Goal: Task Accomplishment & Management: Use online tool/utility

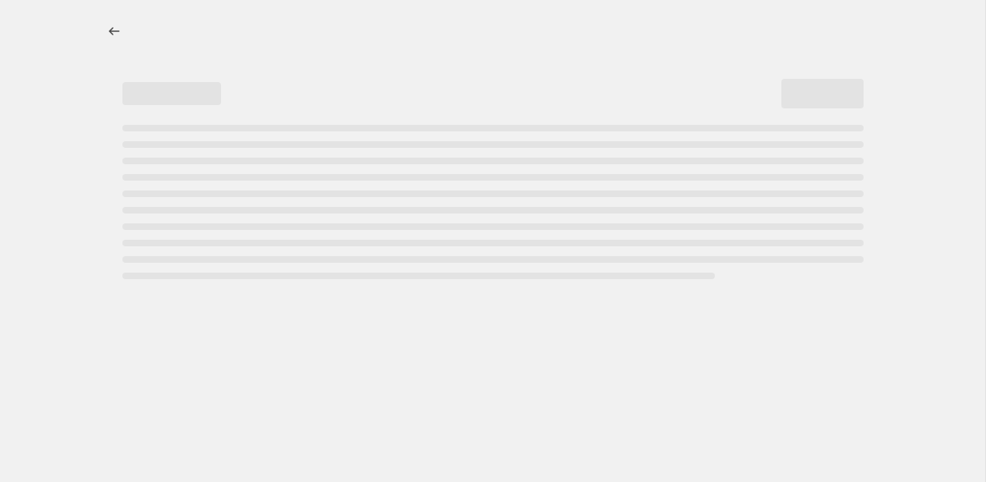
select select "percentage"
select select "tag"
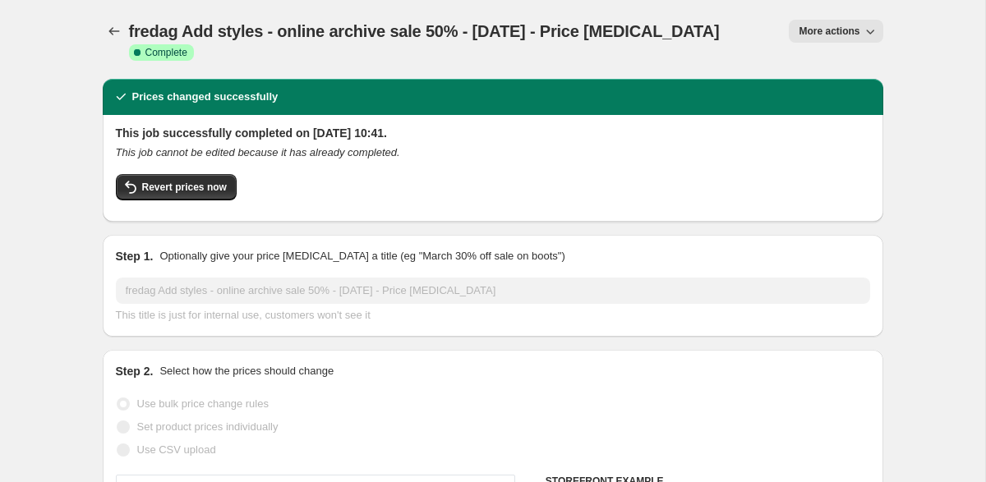
click at [865, 17] on div "fredag Add styles - online archive sale 50% - [DATE] - Price [MEDICAL_DATA]. Th…" at bounding box center [493, 39] width 781 height 79
click at [865, 35] on icon "button" at bounding box center [870, 31] width 16 height 16
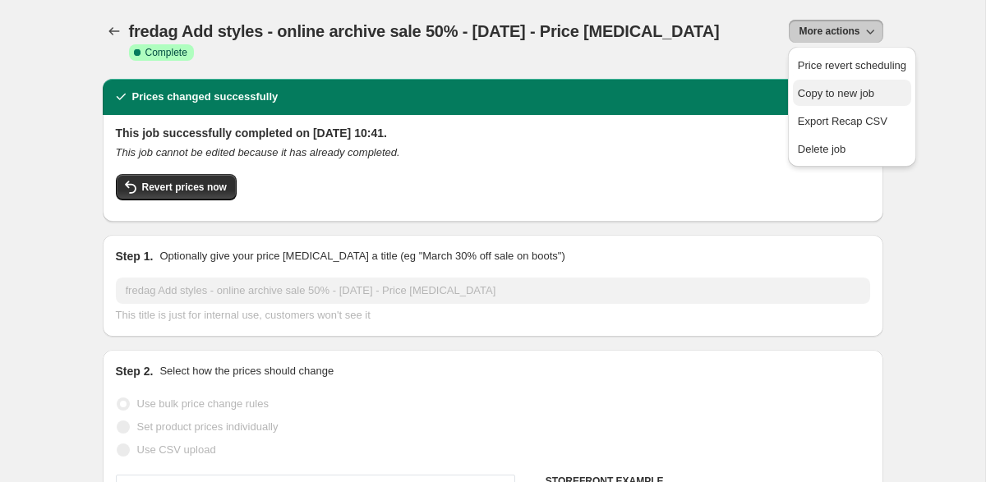
click at [879, 96] on span "Copy to new job" at bounding box center [852, 93] width 108 height 16
select select "percentage"
select select "tag"
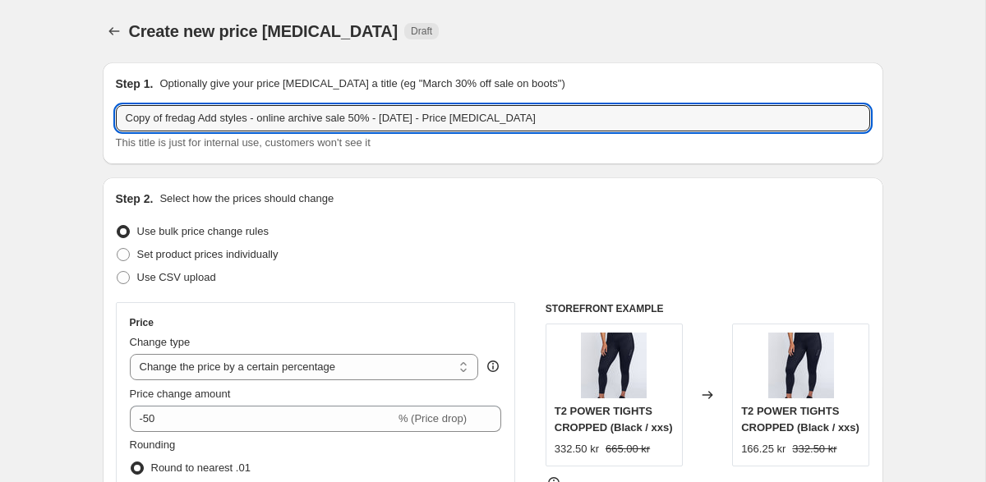
drag, startPoint x: 168, startPoint y: 118, endPoint x: 64, endPoint y: 113, distance: 103.7
click at [214, 118] on input "fredag Add styles - online archive sale 50% - [DATE] - Price [MEDICAL_DATA]" at bounding box center [493, 118] width 754 height 26
click at [185, 118] on input "fredag Add styles - online archive sale 50% - [DATE] - Price [MEDICAL_DATA]" at bounding box center [493, 118] width 754 height 26
click at [235, 114] on input "fredag Add one styles - online archive sale 50% - [DATE] - Price [MEDICAL_DATA]" at bounding box center [493, 118] width 754 height 26
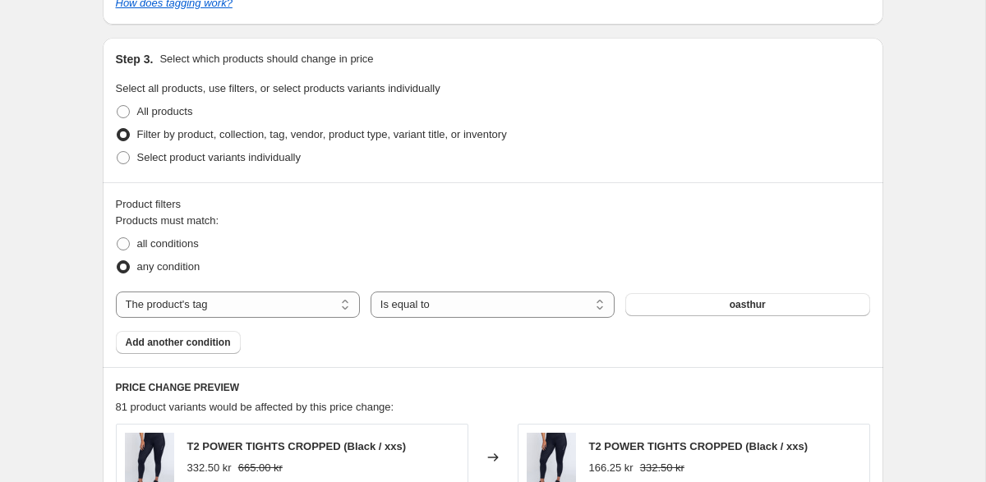
scroll to position [842, 0]
type input "fredag Add one style - online archive sale 50% - [DATE] - Price [MEDICAL_DATA]"
click at [744, 305] on span "oasthur" at bounding box center [748, 304] width 36 height 13
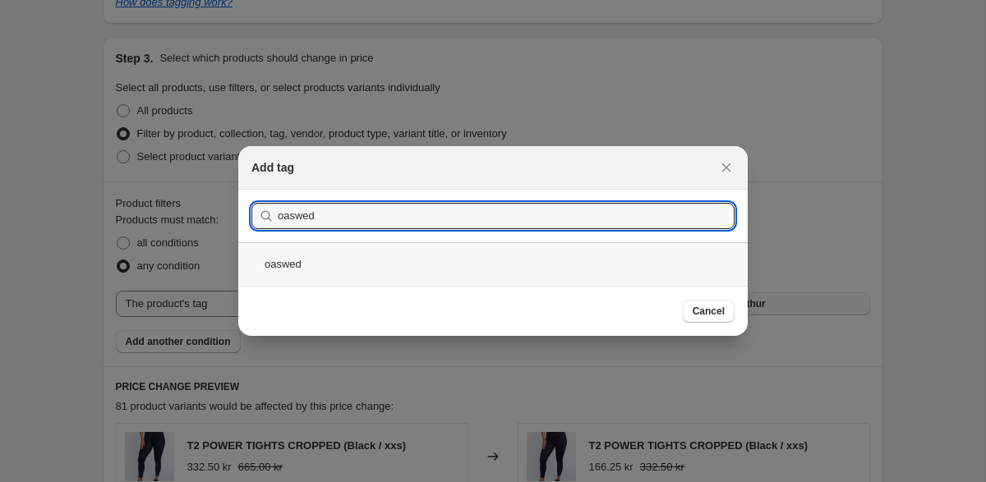
type input "oaswed"
click at [303, 256] on div "oaswed" at bounding box center [493, 264] width 510 height 44
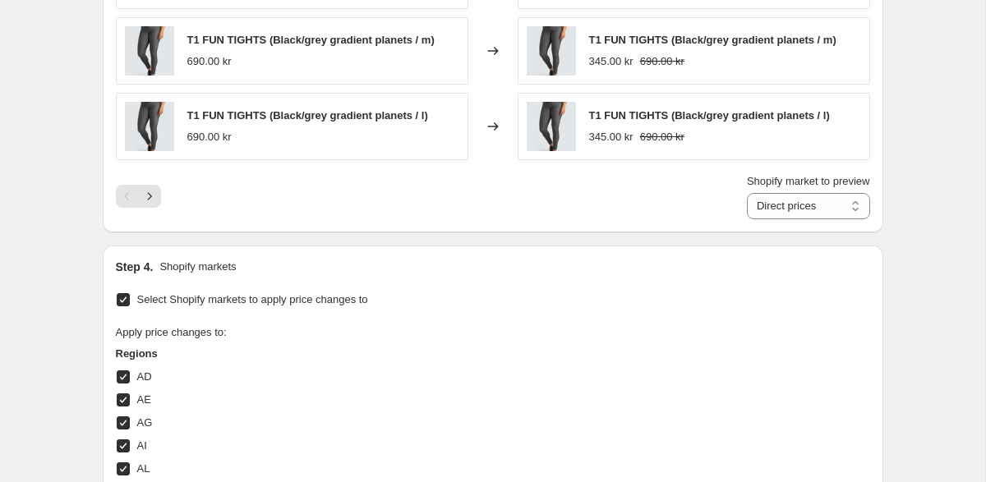
scroll to position [1456, 0]
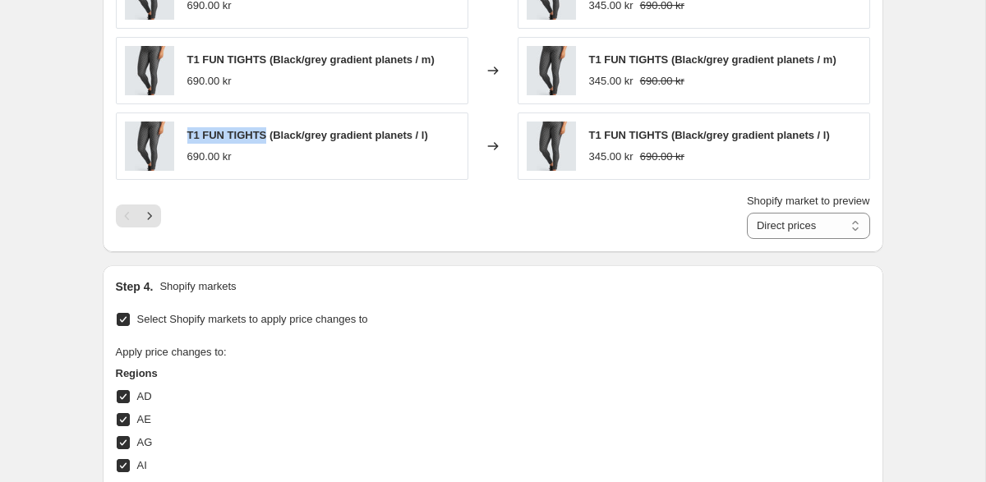
drag, startPoint x: 188, startPoint y: 133, endPoint x: 265, endPoint y: 135, distance: 77.3
click at [265, 135] on span "T1 FUN TIGHTS (Black/grey gradient planets / l)" at bounding box center [307, 135] width 241 height 12
copy span "T1 FUN TIGHTS"
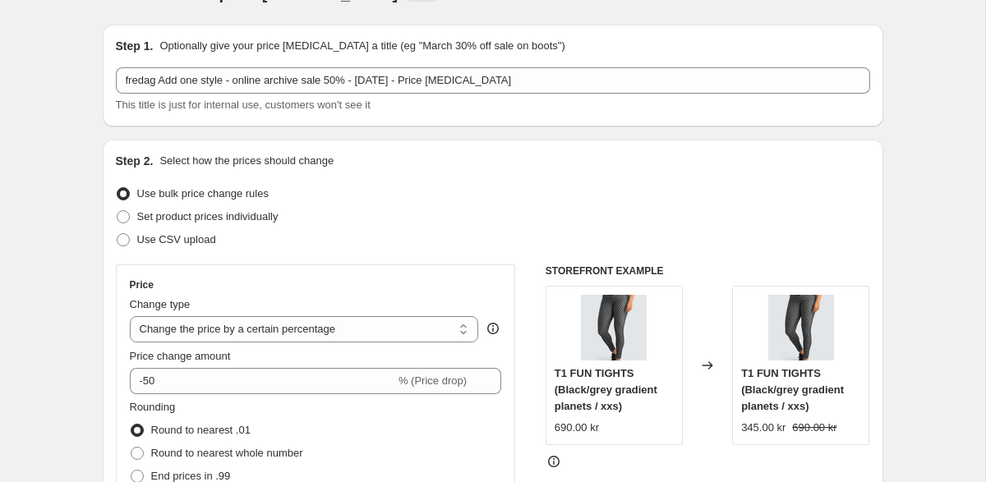
scroll to position [0, 0]
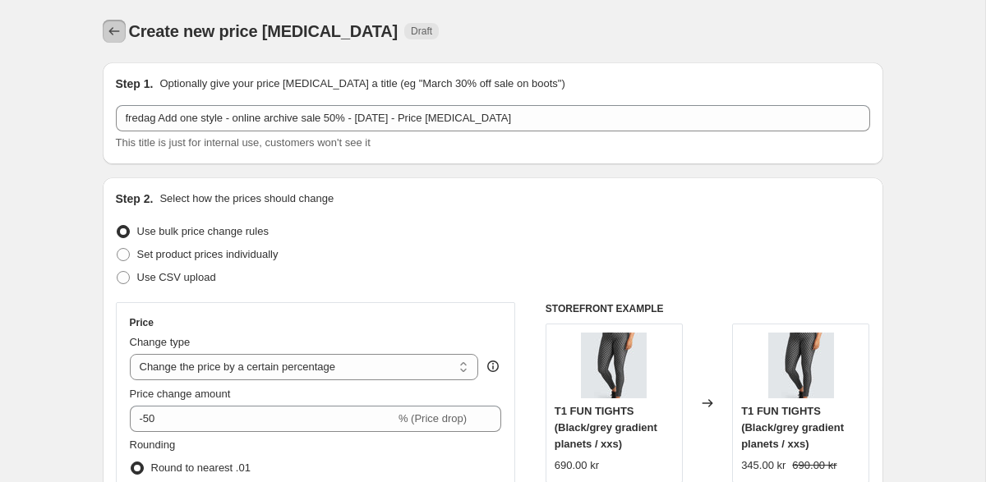
click at [121, 30] on icon "Price change jobs" at bounding box center [114, 31] width 16 height 16
